Goal: Navigation & Orientation: Find specific page/section

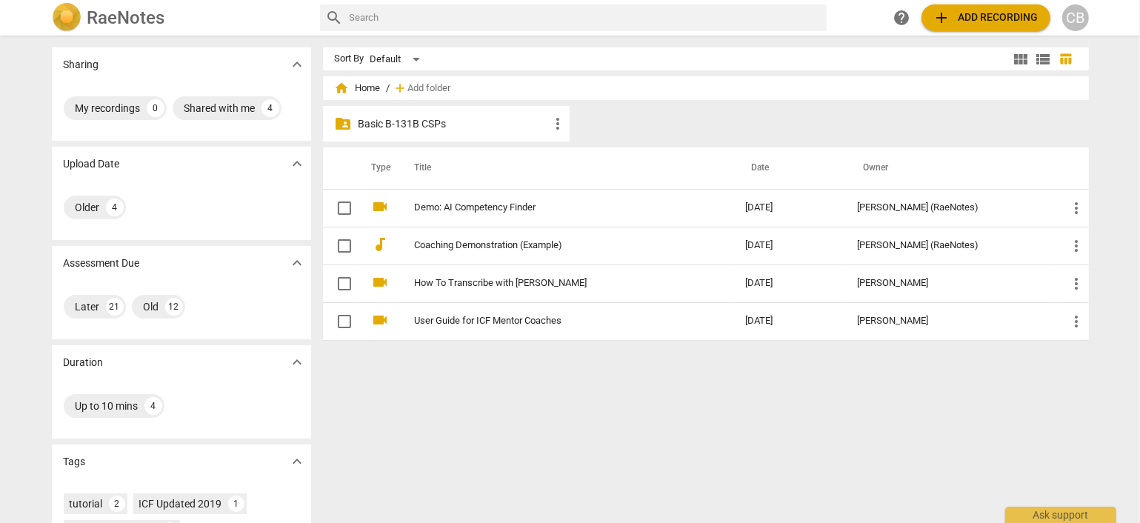
click at [453, 121] on p "Basic B-131B CSPs" at bounding box center [453, 124] width 191 height 16
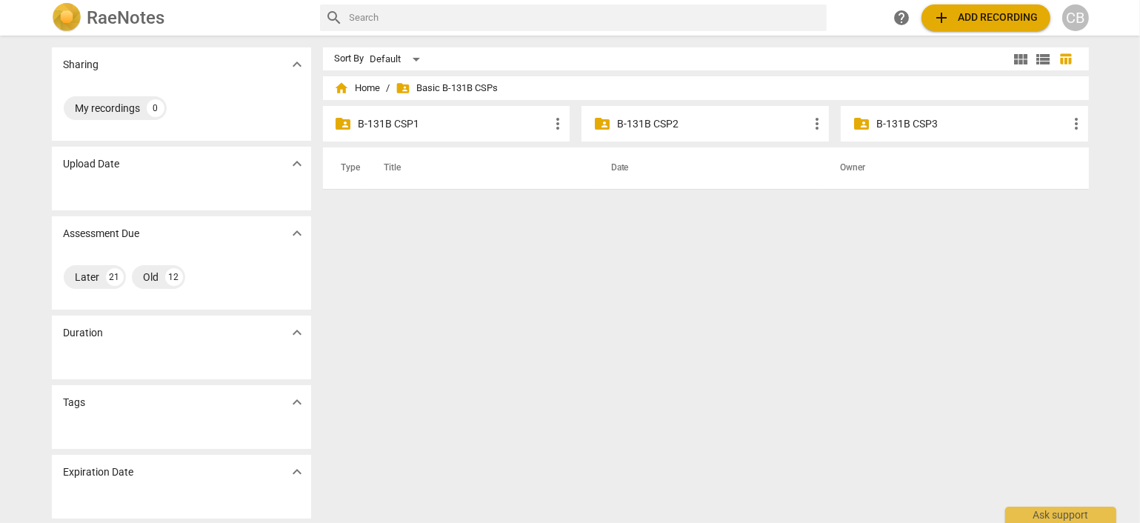
click at [663, 119] on p "B-131B CSP2" at bounding box center [712, 124] width 191 height 16
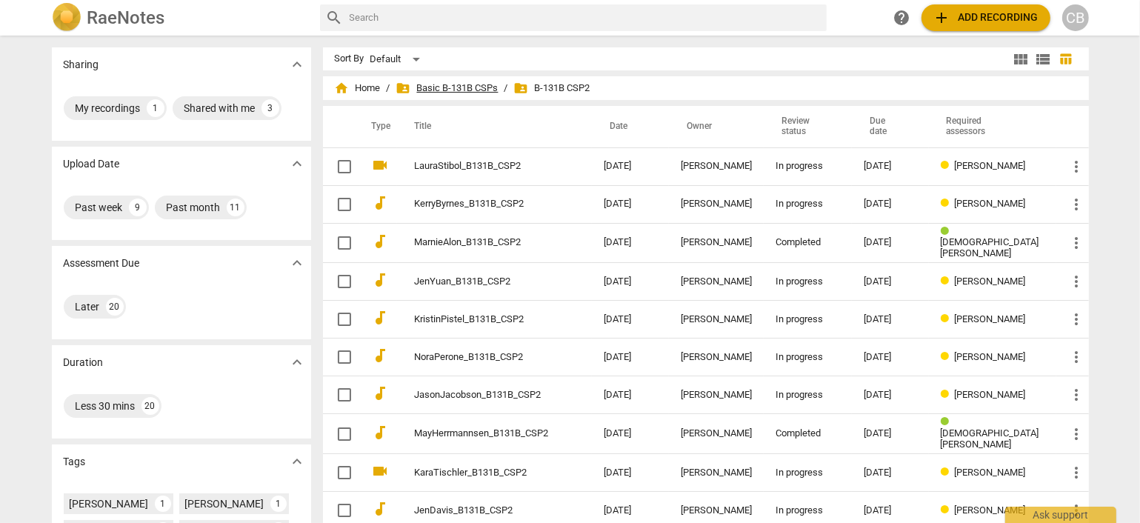
click at [439, 88] on span "folder_shared Basic B-131B CSPs" at bounding box center [447, 88] width 102 height 15
